Goal: Communication & Community: Answer question/provide support

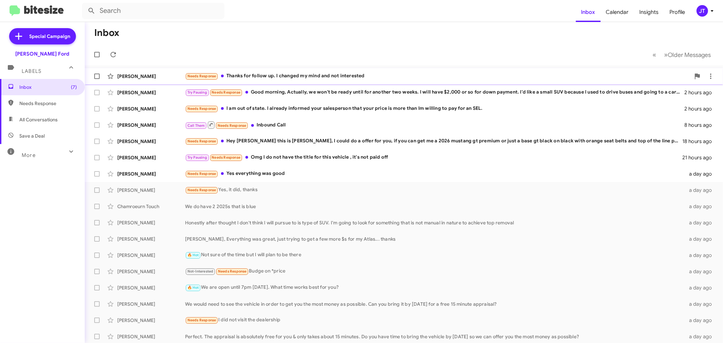
click at [434, 77] on div "Needs Response Thanks for follow up. I changed my mind and not interested" at bounding box center [437, 76] width 505 height 8
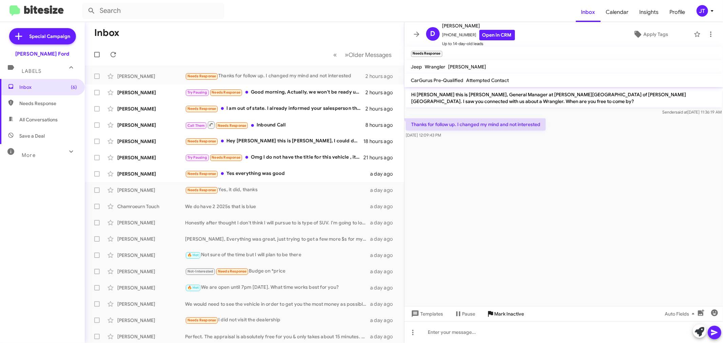
click at [501, 312] on span "Mark Inactive" at bounding box center [509, 314] width 30 height 12
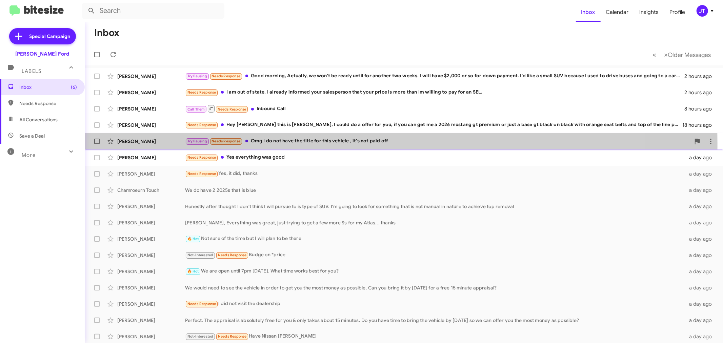
click at [294, 144] on div "Try Pausing Needs Response Omg I do not have the title for this vehicle , it's …" at bounding box center [437, 141] width 505 height 8
